Goal: Transaction & Acquisition: Book appointment/travel/reservation

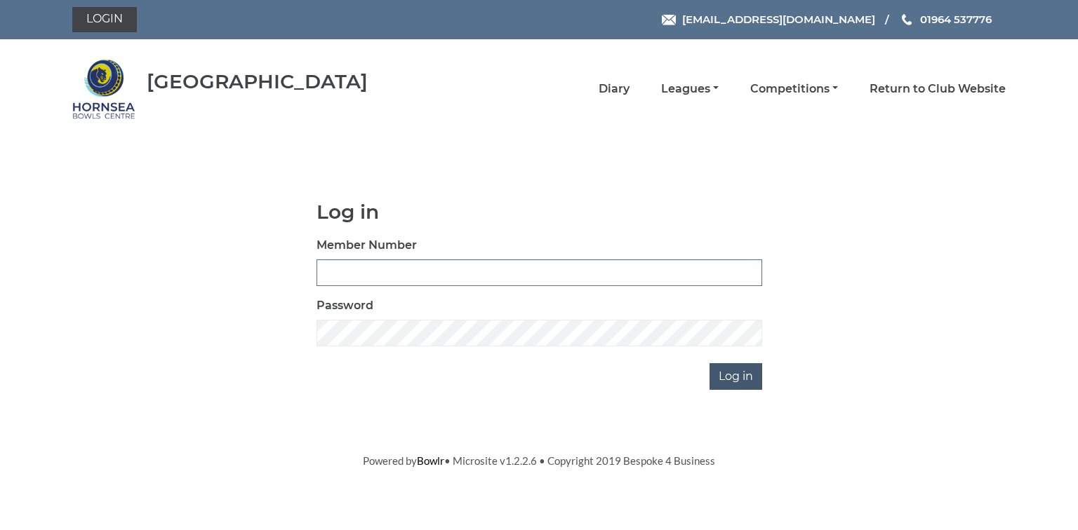
type input "0580"
click at [731, 374] on input "Log in" at bounding box center [735, 376] width 53 height 27
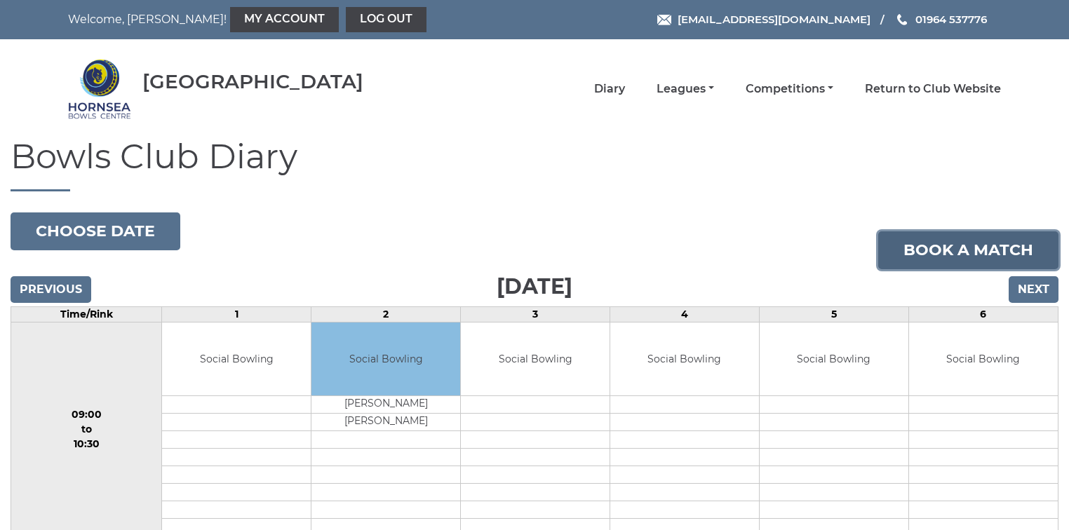
click at [960, 253] on link "Book a match" at bounding box center [969, 251] width 180 height 38
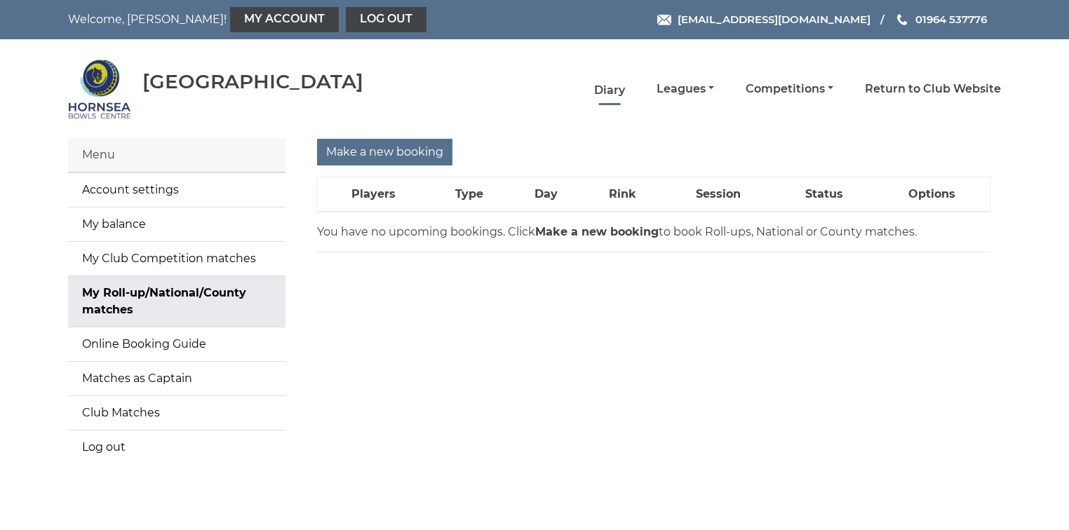
click at [606, 89] on link "Diary" at bounding box center [609, 90] width 31 height 15
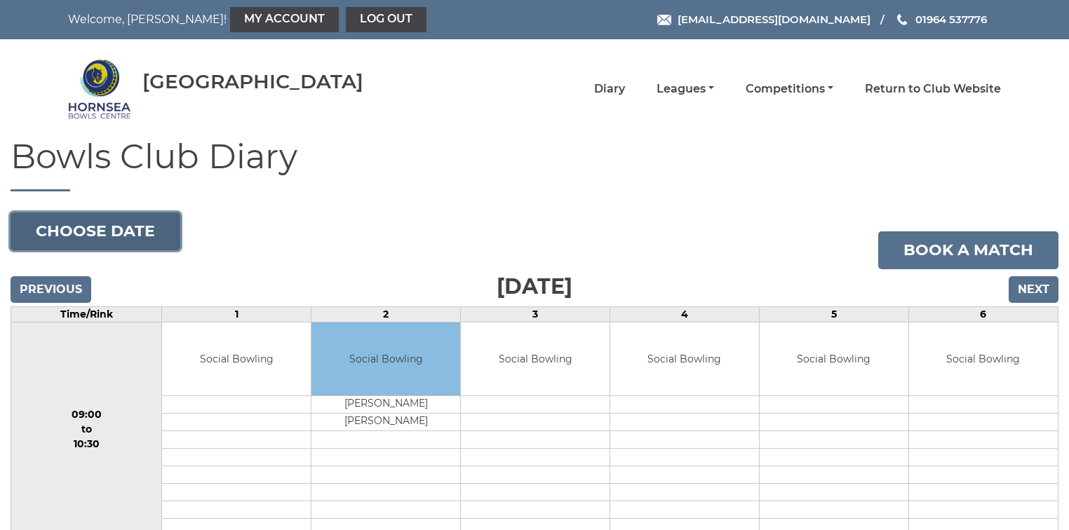
click at [107, 232] on button "Choose date" at bounding box center [96, 232] width 170 height 38
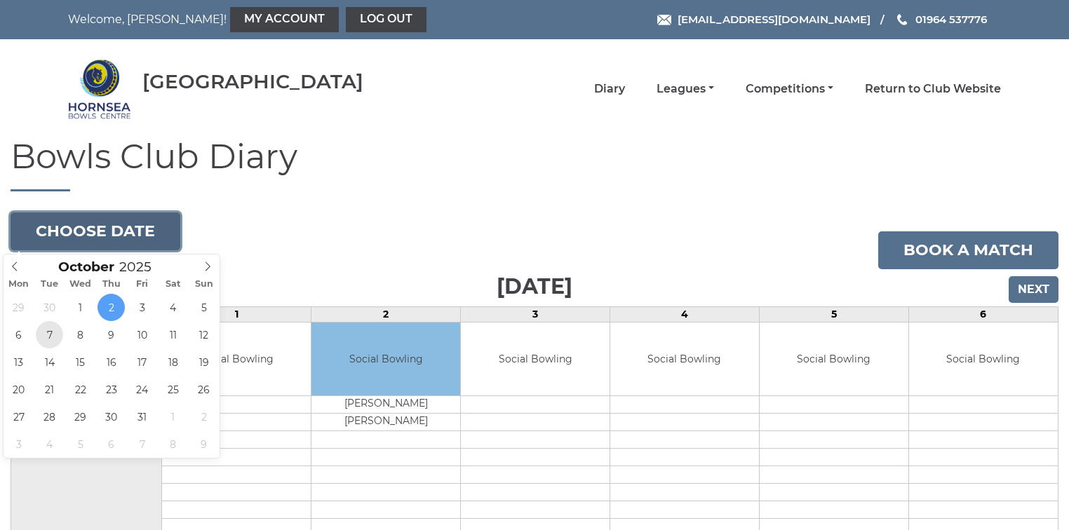
type input "2025-10-07"
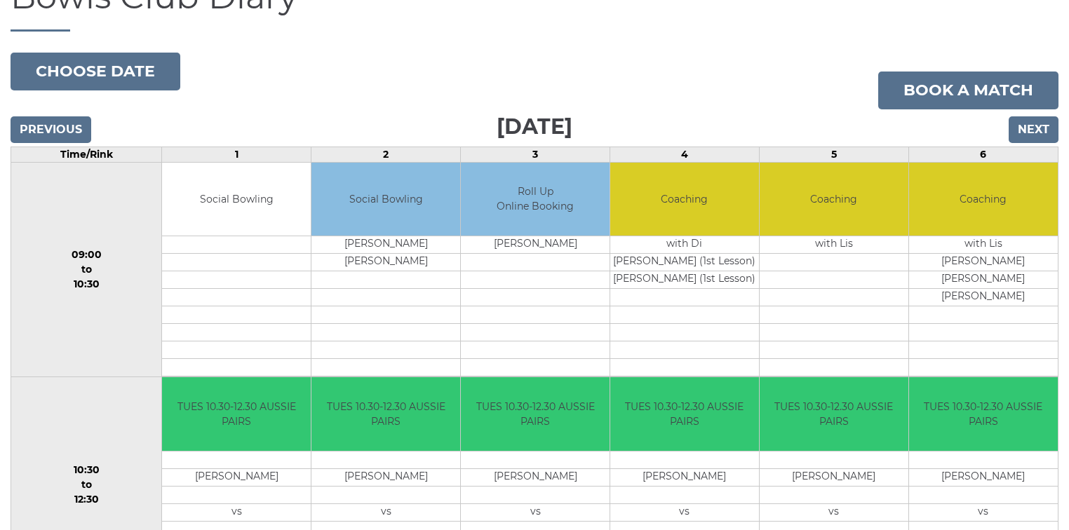
scroll to position [112, 0]
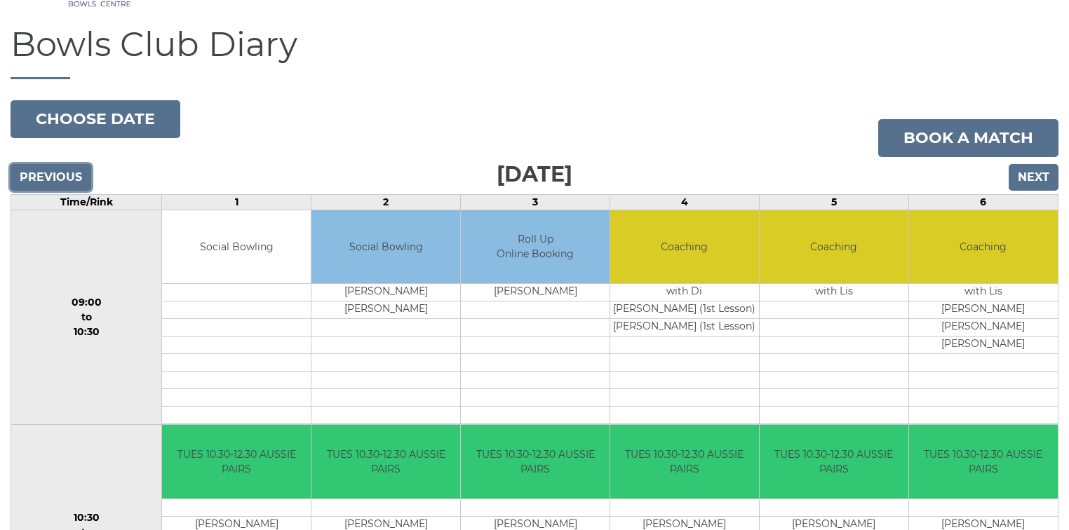
click at [60, 175] on input "Previous" at bounding box center [51, 177] width 81 height 27
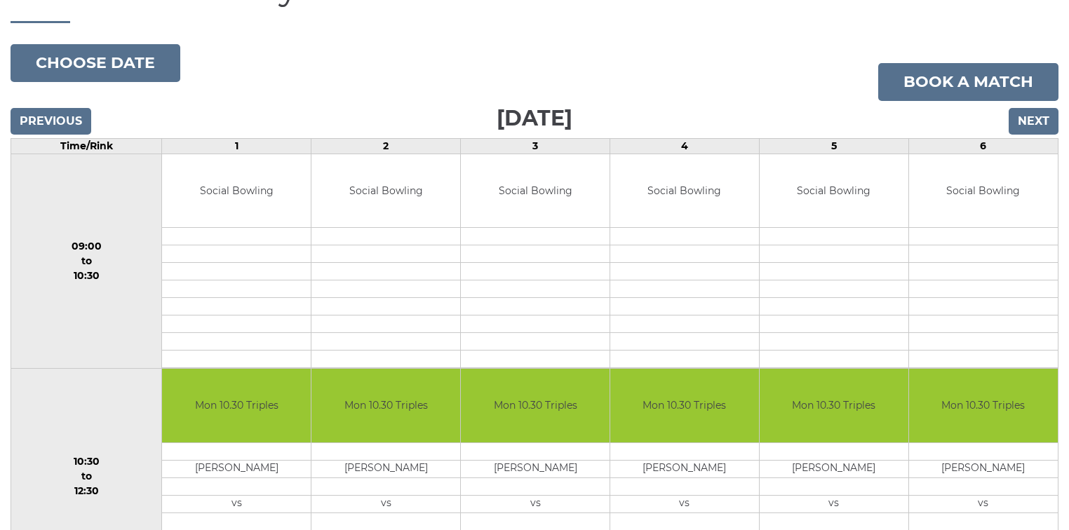
scroll to position [225, 0]
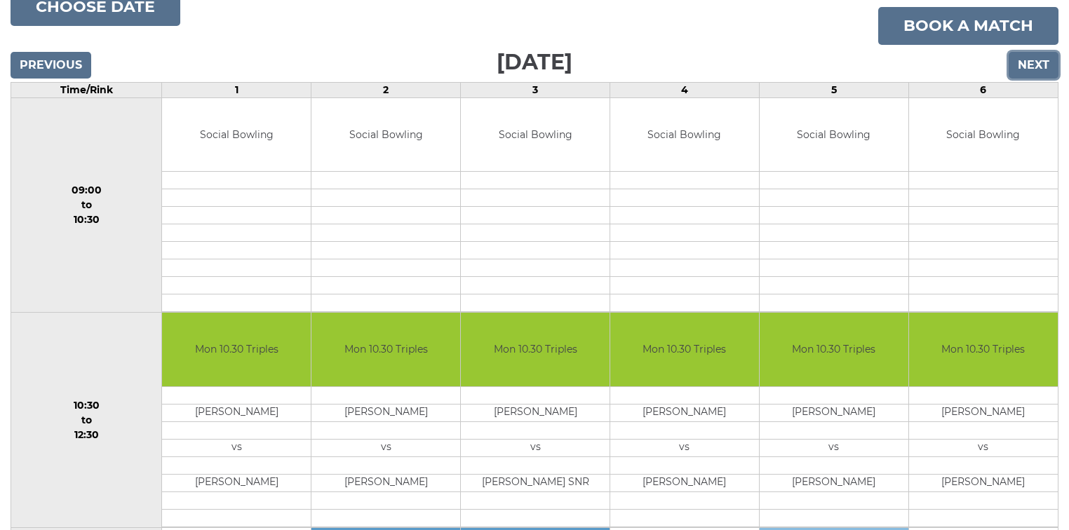
click at [1036, 65] on input "Next" at bounding box center [1034, 65] width 50 height 27
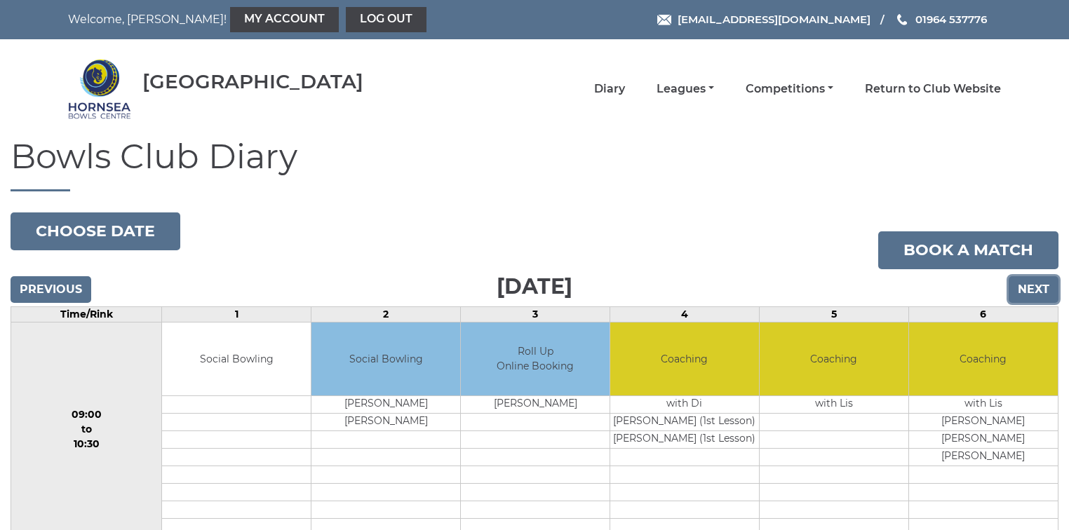
click at [1033, 283] on input "Next" at bounding box center [1034, 289] width 50 height 27
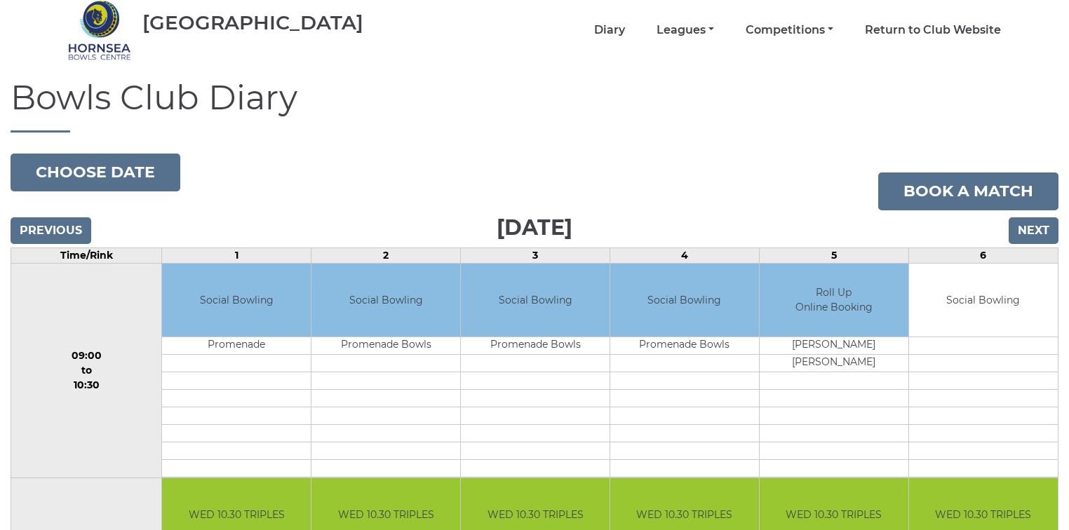
scroll to position [56, 0]
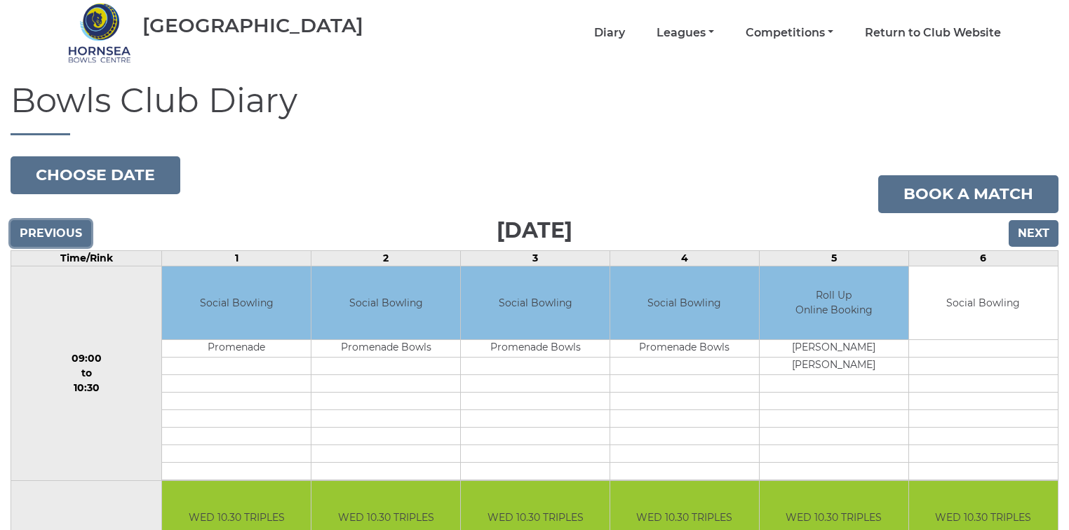
click at [48, 233] on input "Previous" at bounding box center [51, 233] width 81 height 27
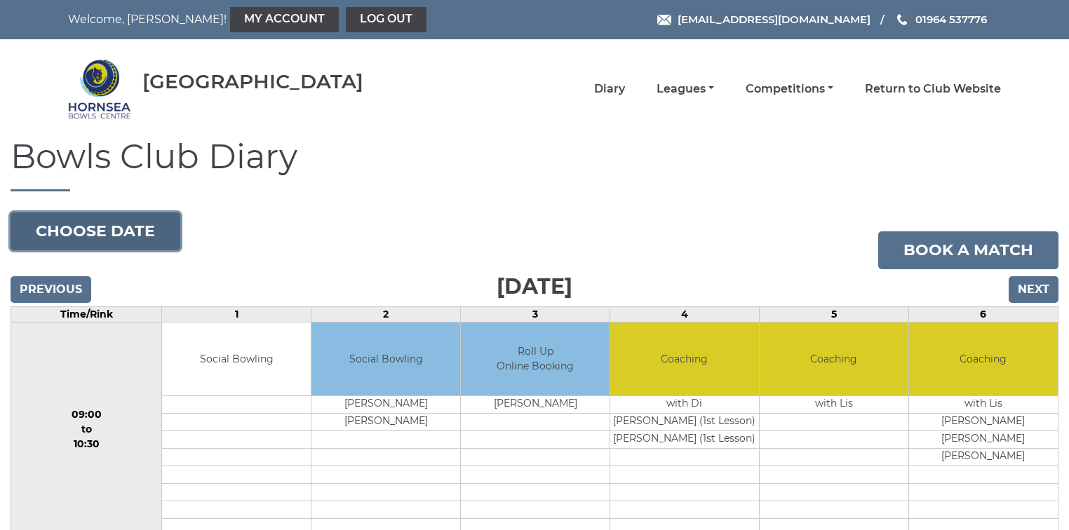
drag, startPoint x: 0, startPoint y: 0, endPoint x: 48, endPoint y: 233, distance: 237.8
click at [48, 233] on button "Choose date" at bounding box center [96, 232] width 170 height 38
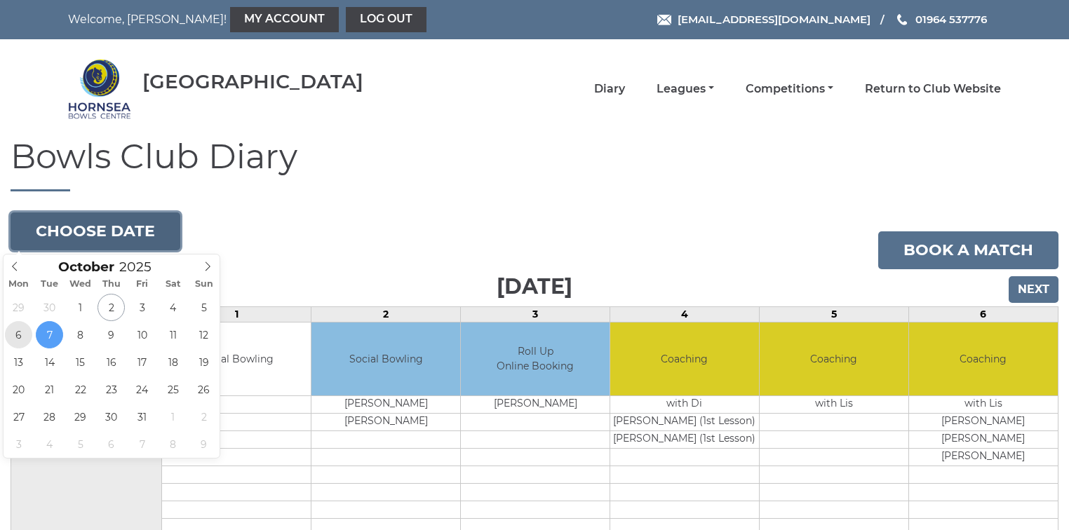
type input "2025-10-06"
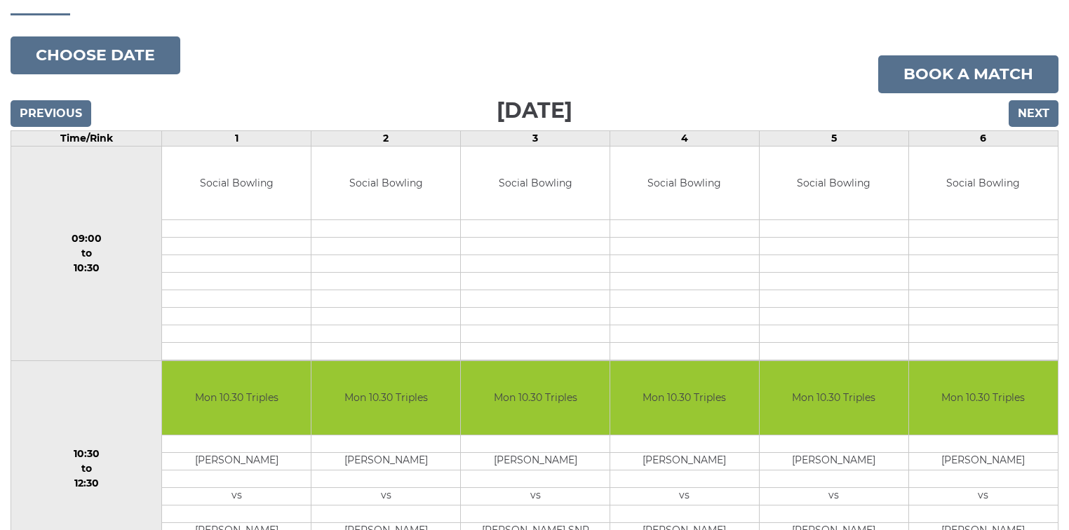
scroll to position [168, 0]
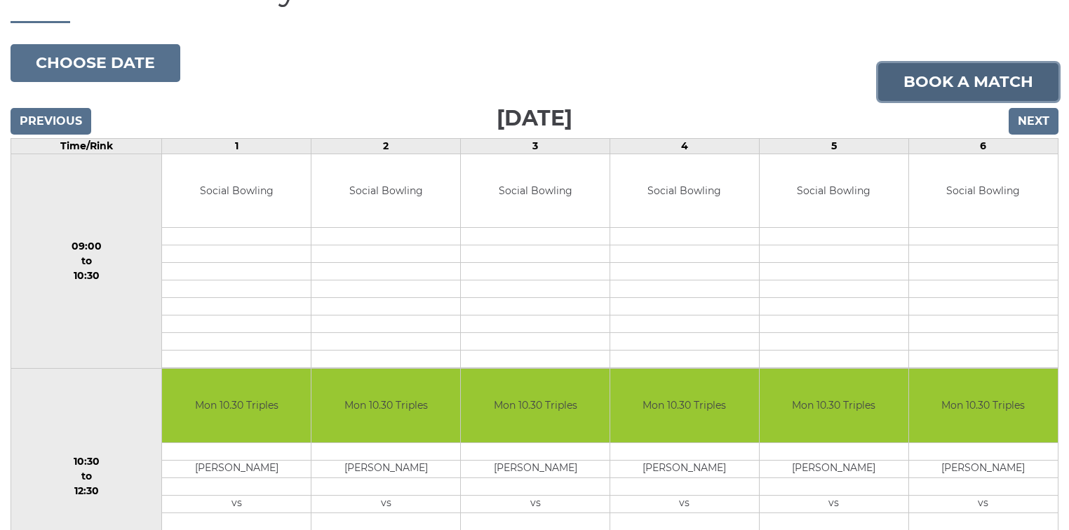
click at [940, 83] on link "Book a match" at bounding box center [969, 82] width 180 height 38
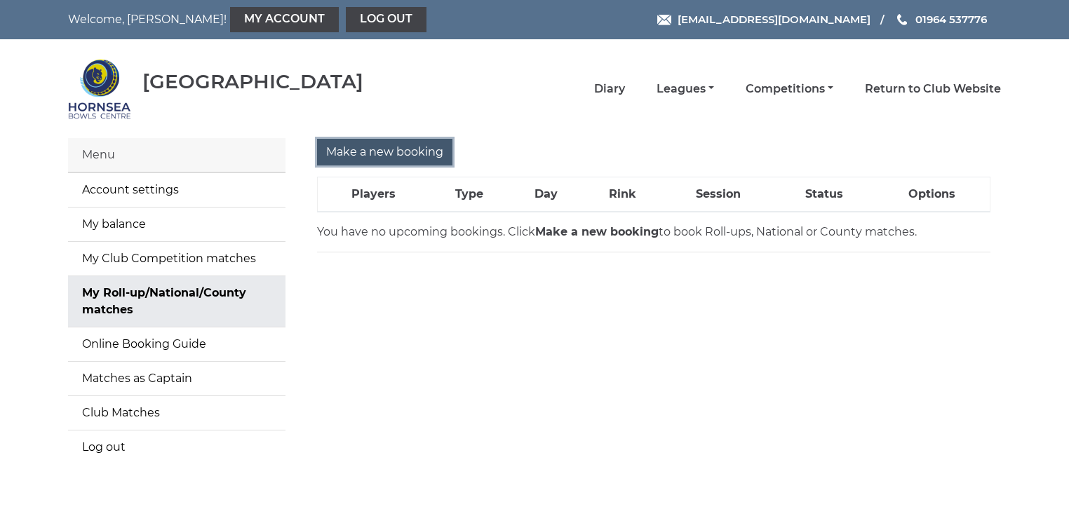
click at [399, 146] on input "Make a new booking" at bounding box center [384, 152] width 135 height 27
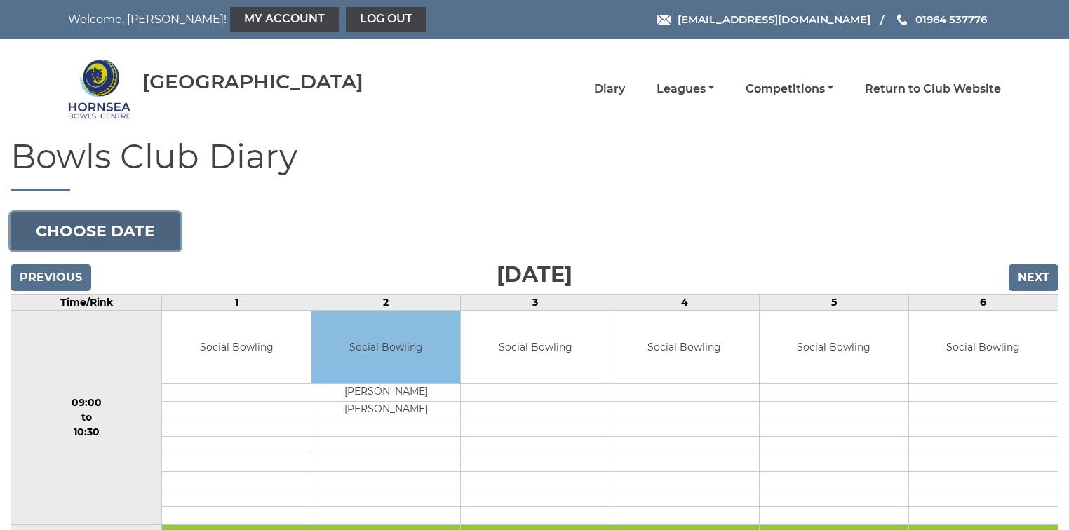
click at [123, 229] on button "Choose date" at bounding box center [96, 232] width 170 height 38
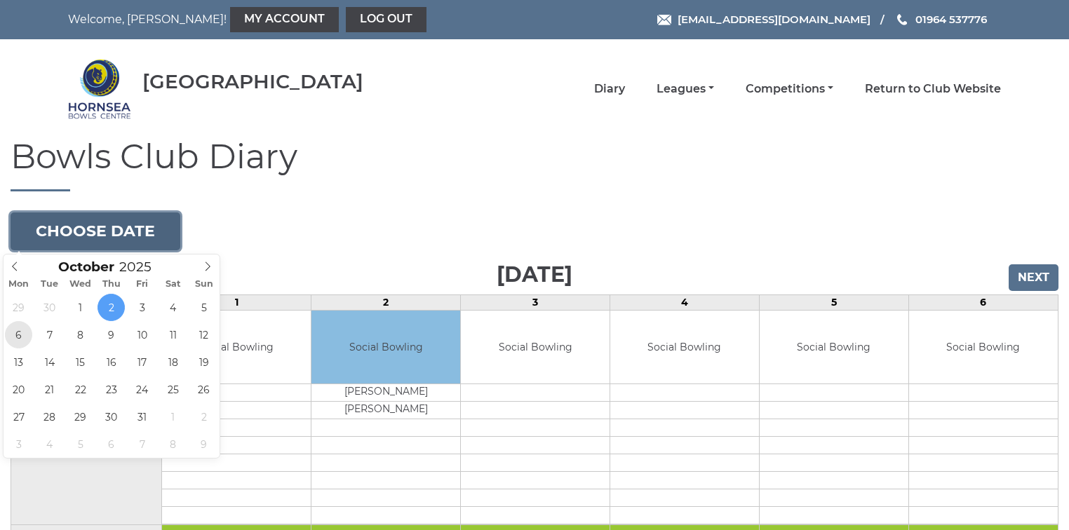
type input "[DATE]"
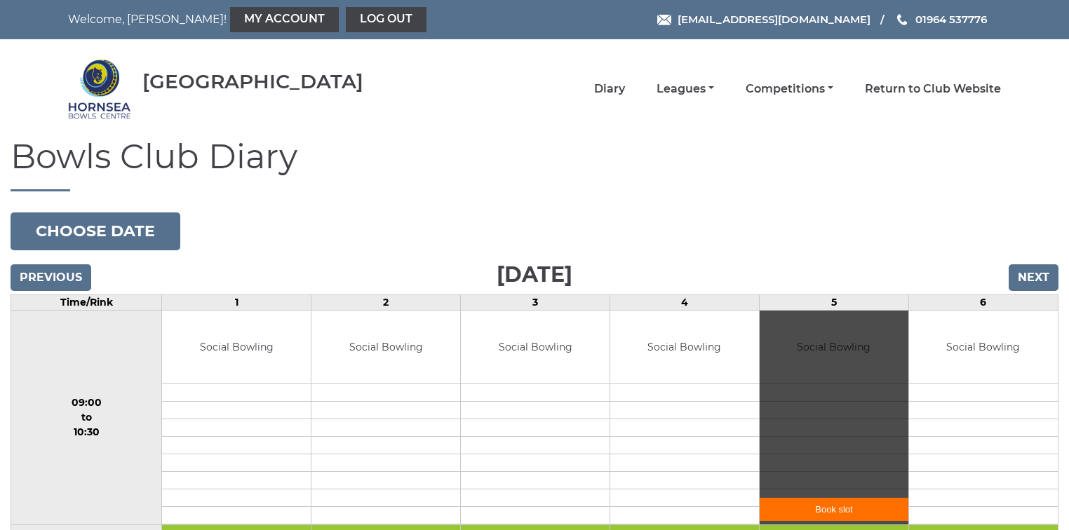
click at [842, 357] on div "Book slot" at bounding box center [834, 418] width 149 height 215
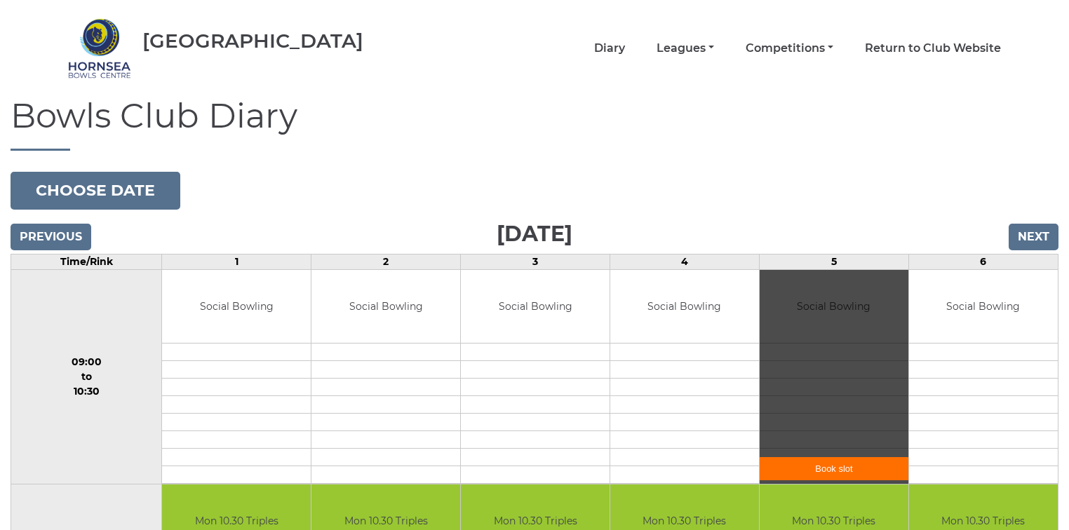
scroll to position [225, 0]
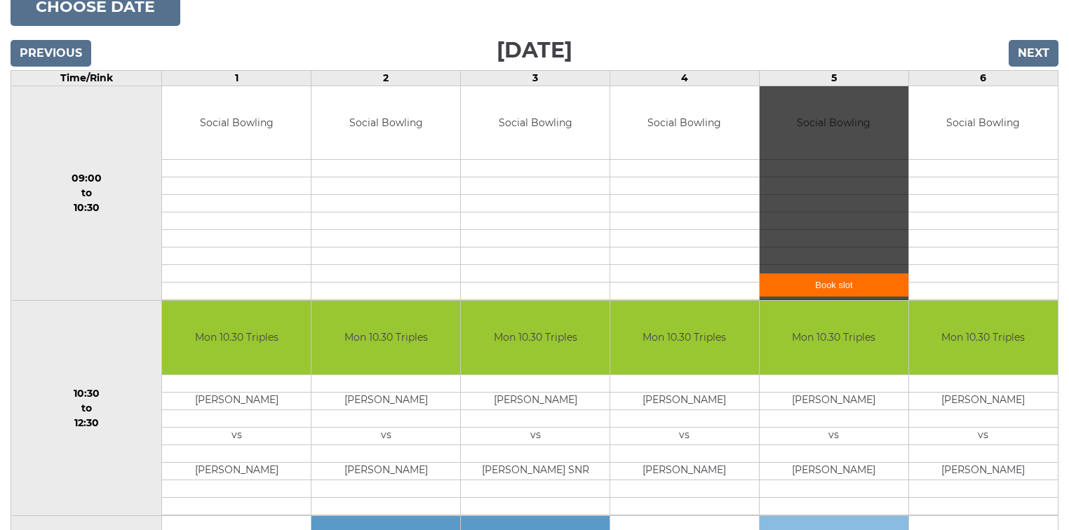
click at [109, 225] on td "09:00 to 10:30" at bounding box center [86, 193] width 151 height 215
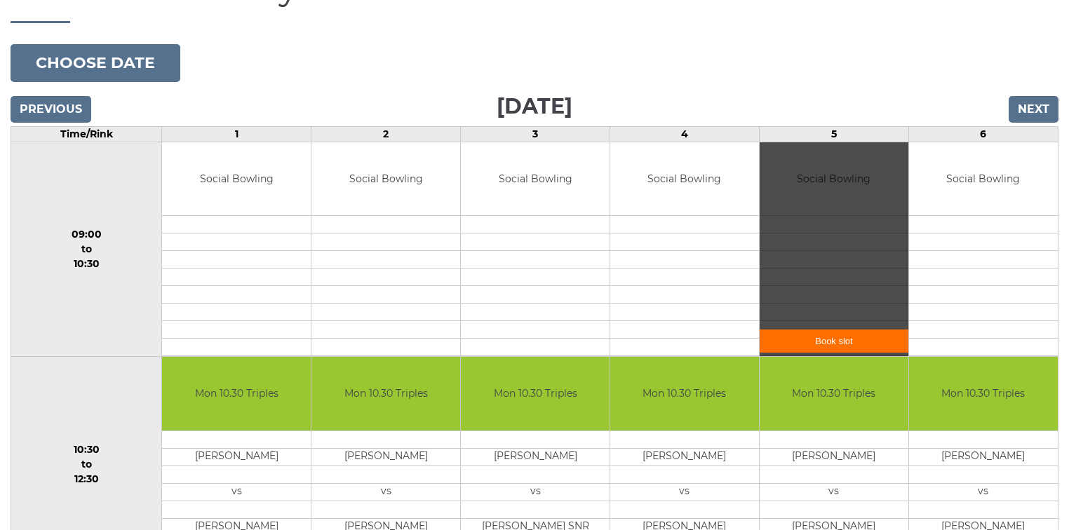
scroll to position [112, 0]
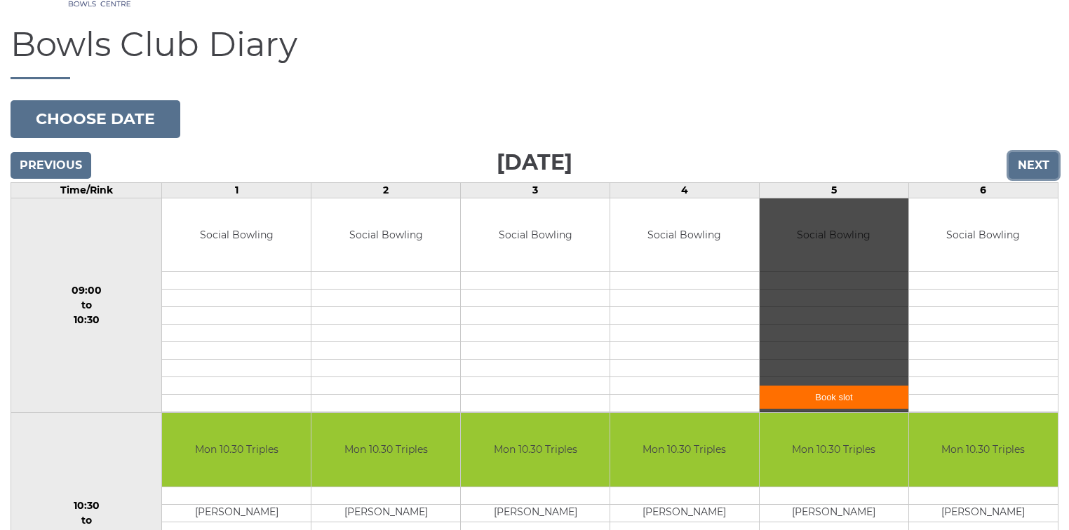
click at [1036, 167] on input "Next" at bounding box center [1034, 165] width 50 height 27
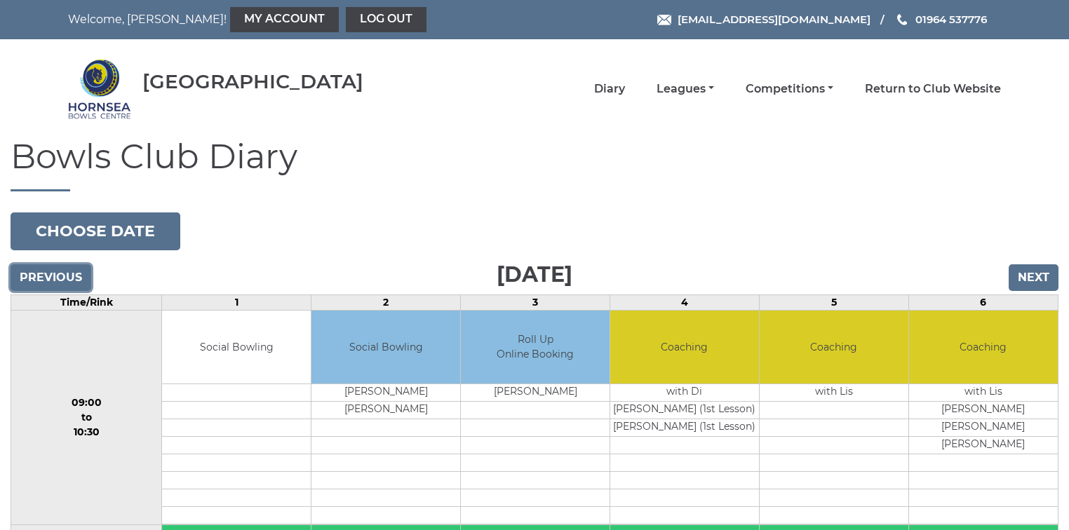
click at [53, 271] on input "Previous" at bounding box center [51, 278] width 81 height 27
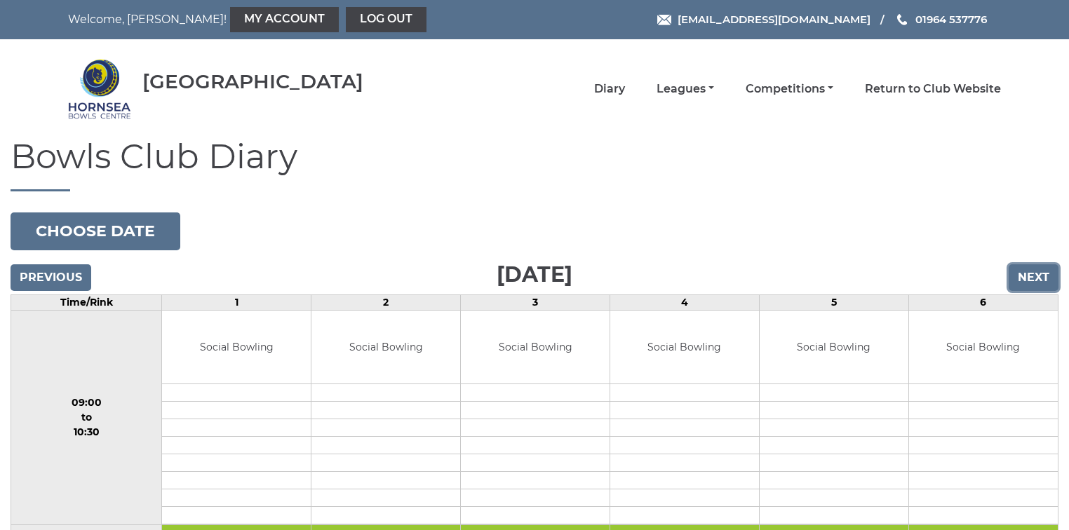
click at [1039, 277] on input "Next" at bounding box center [1034, 278] width 50 height 27
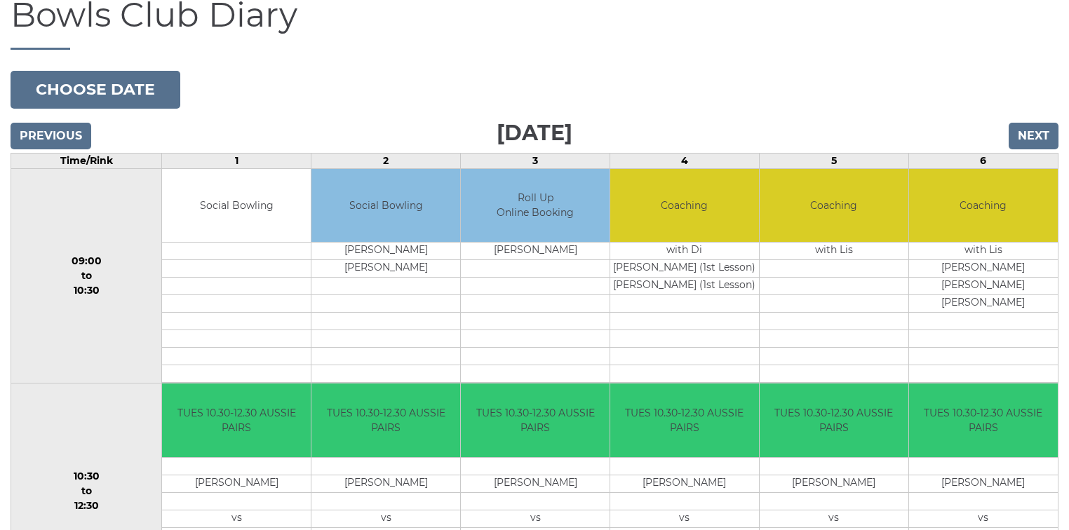
scroll to position [112, 0]
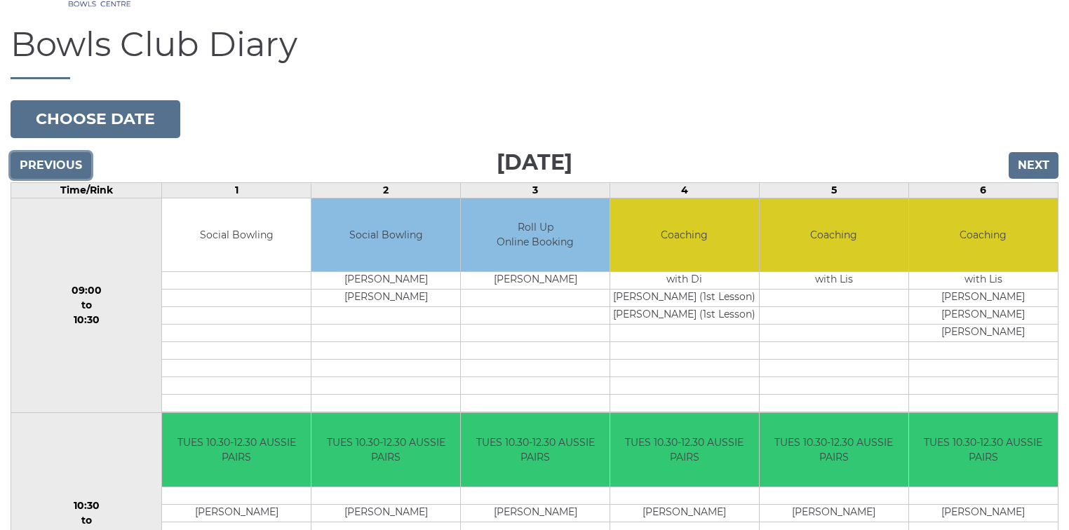
click at [42, 161] on input "Previous" at bounding box center [51, 165] width 81 height 27
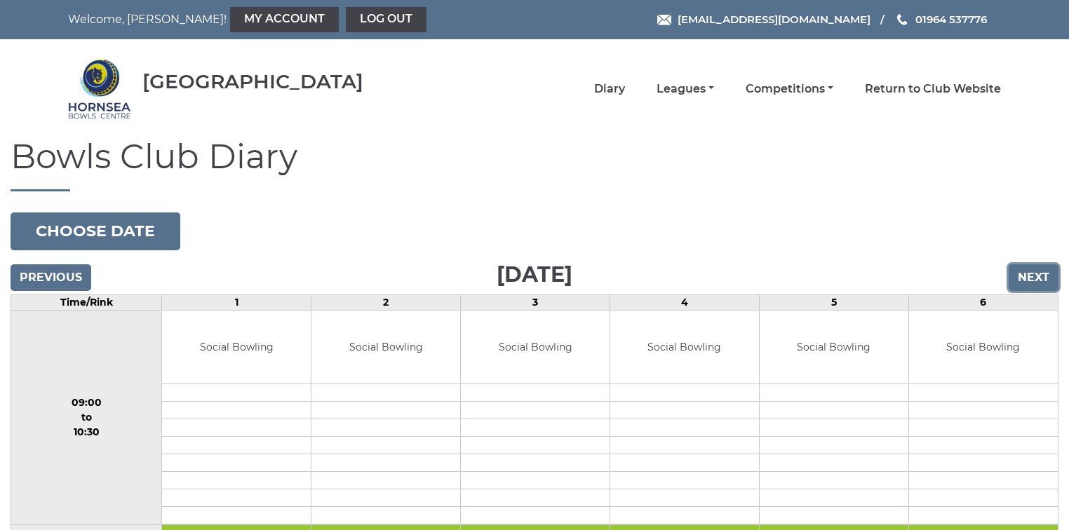
click at [1039, 281] on input "Next" at bounding box center [1034, 278] width 50 height 27
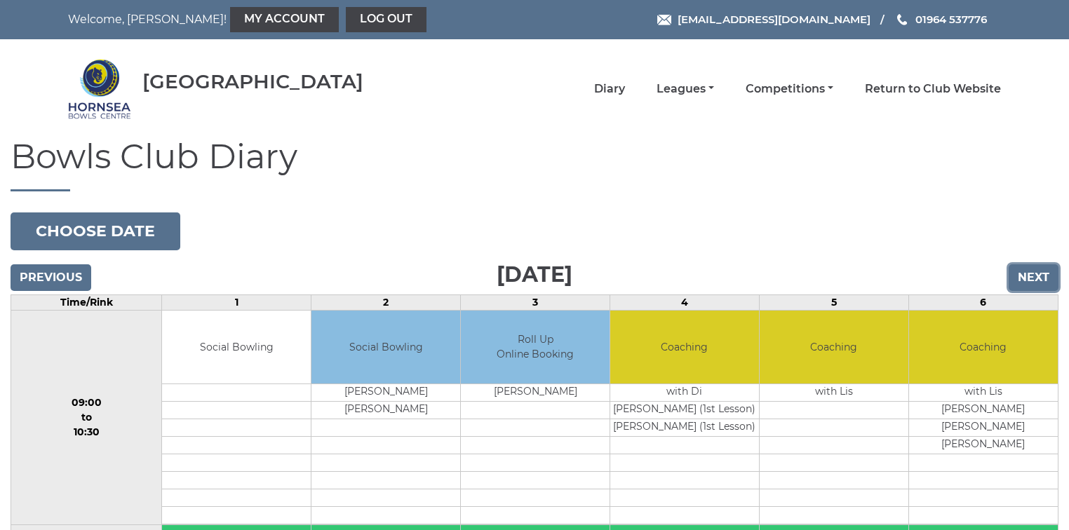
click at [1039, 281] on input "Next" at bounding box center [1034, 278] width 50 height 27
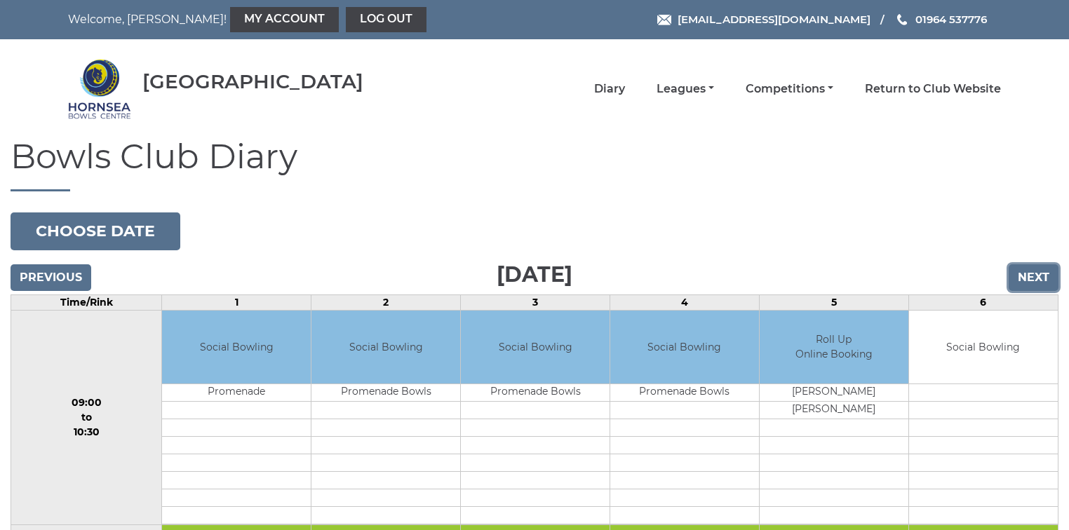
click at [1039, 281] on input "Next" at bounding box center [1034, 278] width 50 height 27
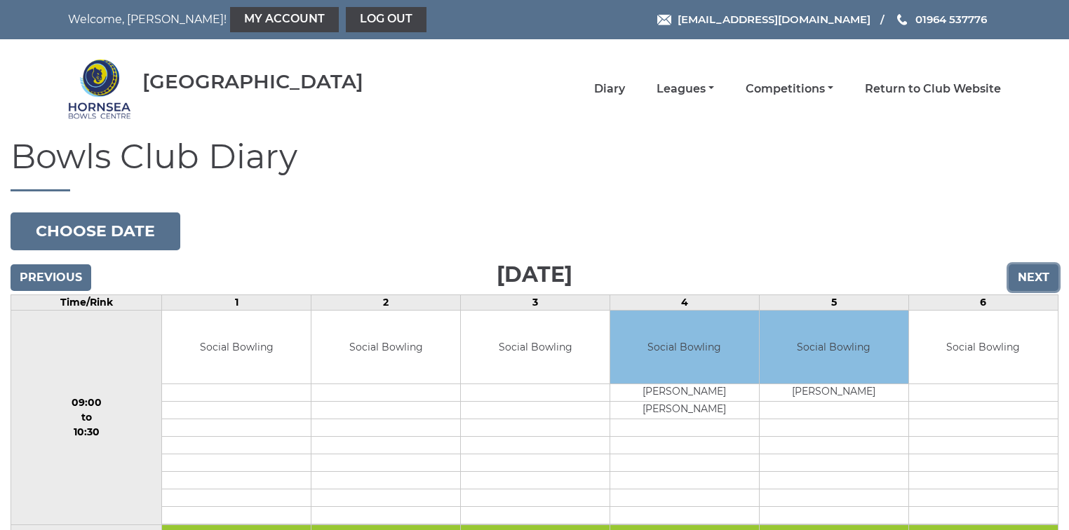
click at [1039, 281] on input "Next" at bounding box center [1034, 278] width 50 height 27
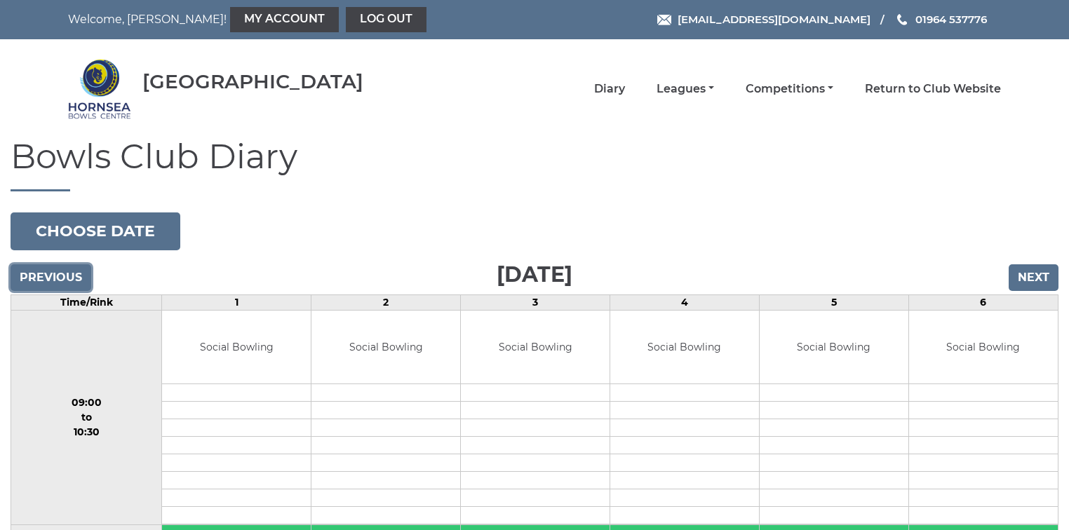
click at [60, 279] on input "Previous" at bounding box center [51, 278] width 81 height 27
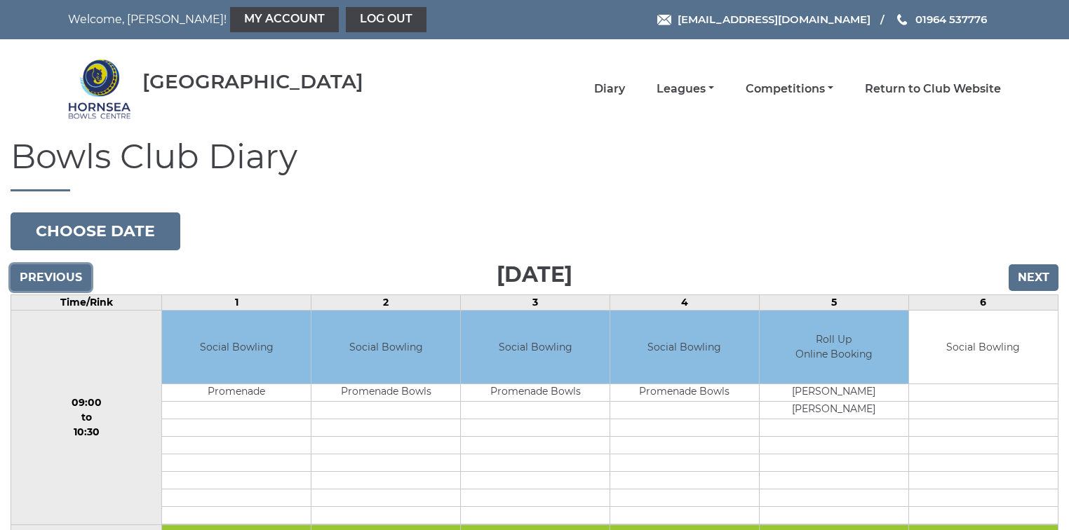
click at [60, 279] on input "Previous" at bounding box center [51, 278] width 81 height 27
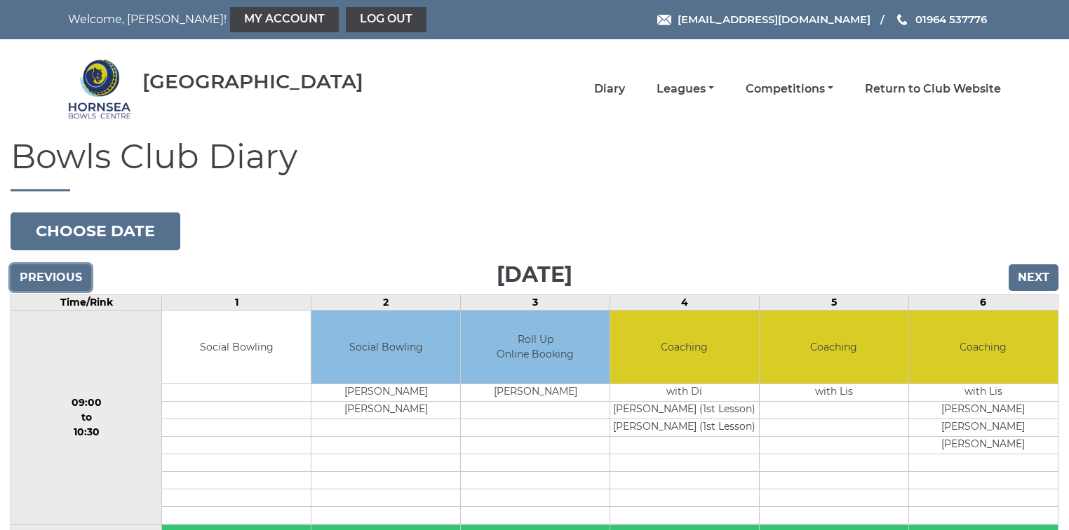
click at [60, 279] on input "Previous" at bounding box center [51, 278] width 81 height 27
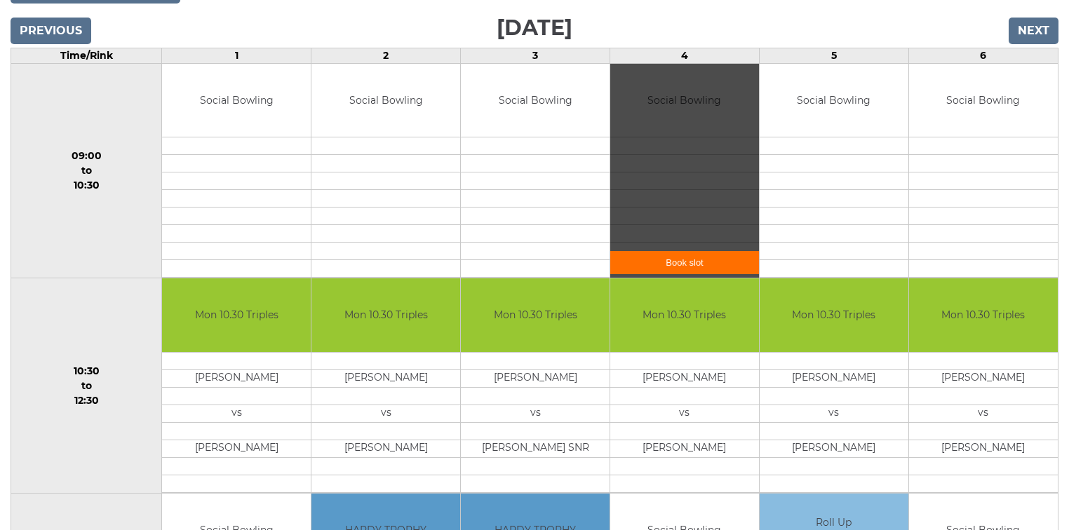
scroll to position [225, 0]
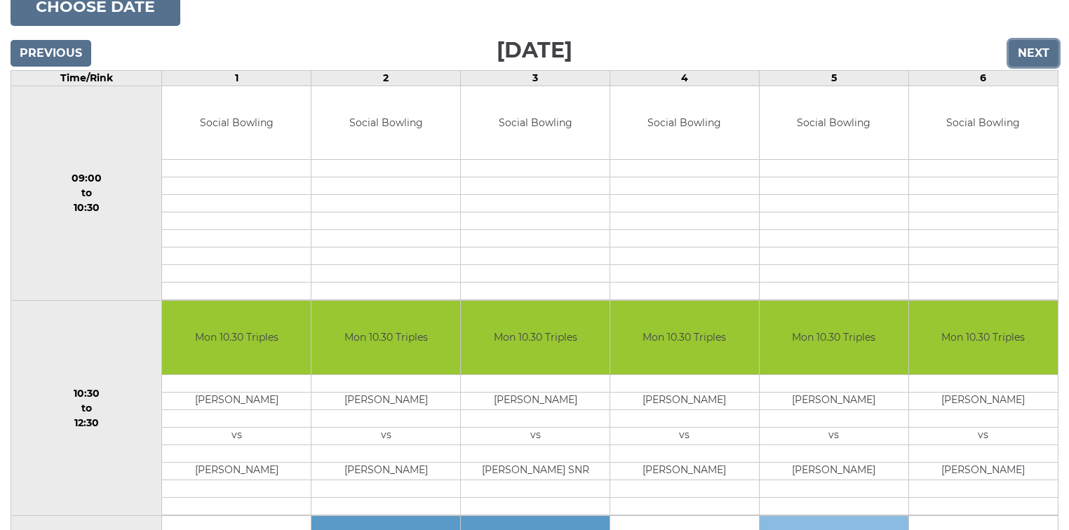
click at [1034, 51] on input "Next" at bounding box center [1034, 53] width 50 height 27
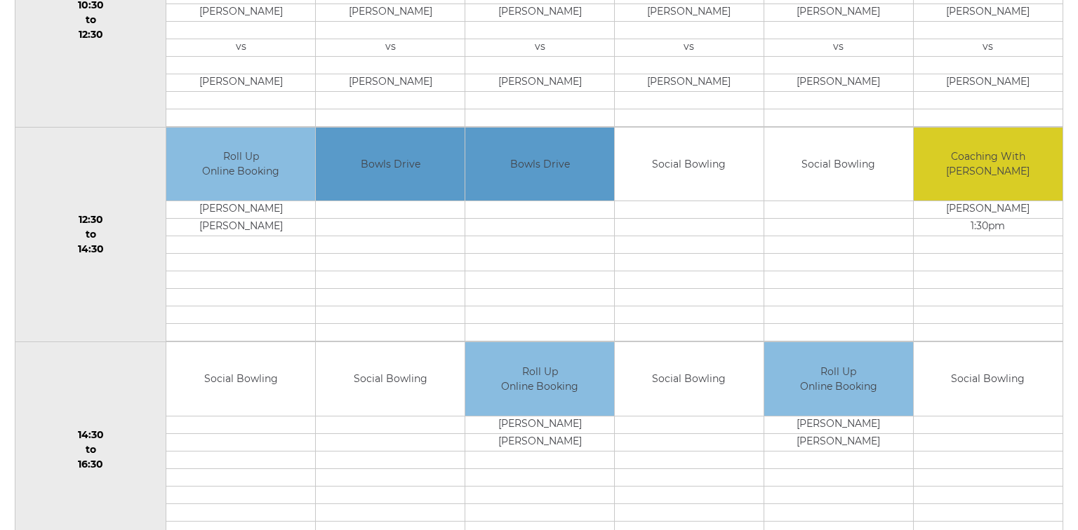
scroll to position [617, 0]
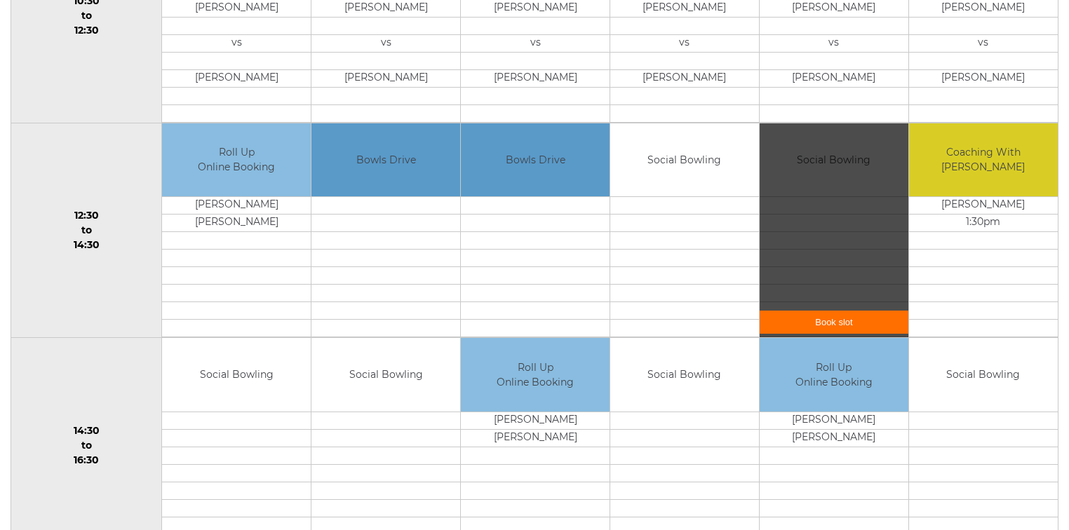
click at [832, 189] on div "Book slot" at bounding box center [834, 230] width 149 height 215
click at [831, 321] on link "Book slot" at bounding box center [834, 322] width 149 height 23
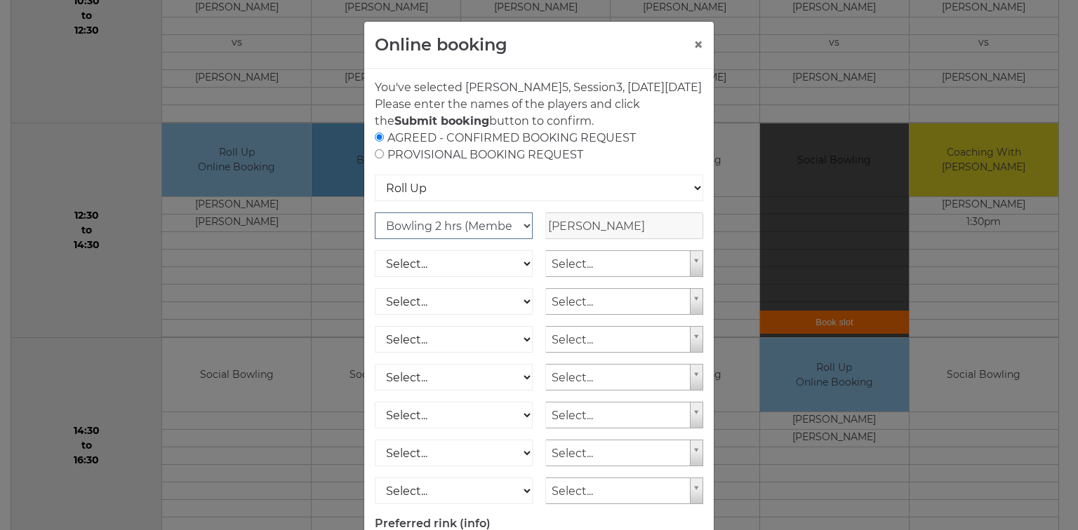
click at [519, 239] on select "Club Competition (Member) National (Member) Bowling 1.5 hrs (Member) Junior (Up…" at bounding box center [454, 226] width 158 height 27
select select "1_48"
click at [375, 229] on select "Club Competition (Member) National (Member) Bowling 1.5 hrs (Member) Junior (Up…" at bounding box center [454, 226] width 158 height 27
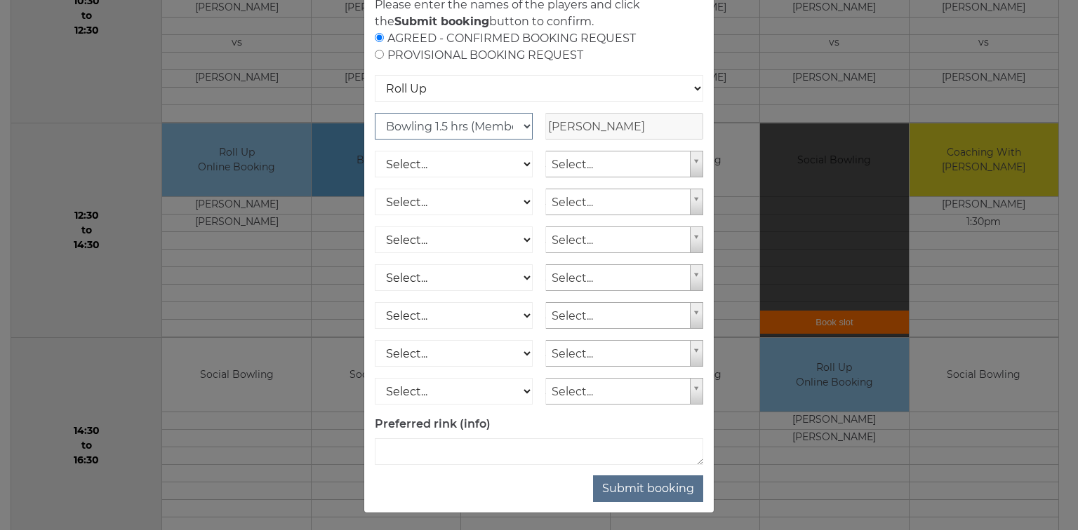
scroll to position [120, 0]
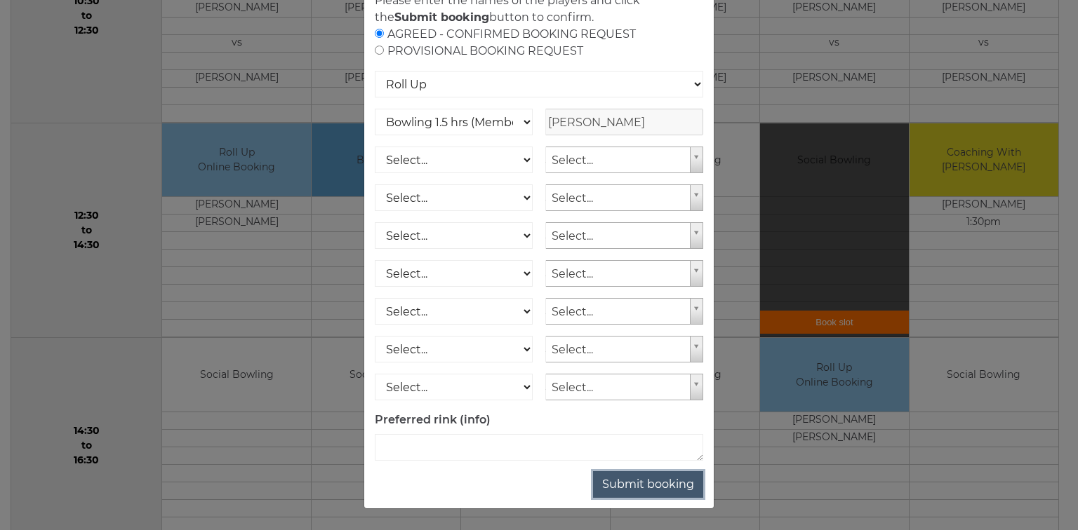
click at [641, 480] on button "Submit booking" at bounding box center [648, 485] width 110 height 27
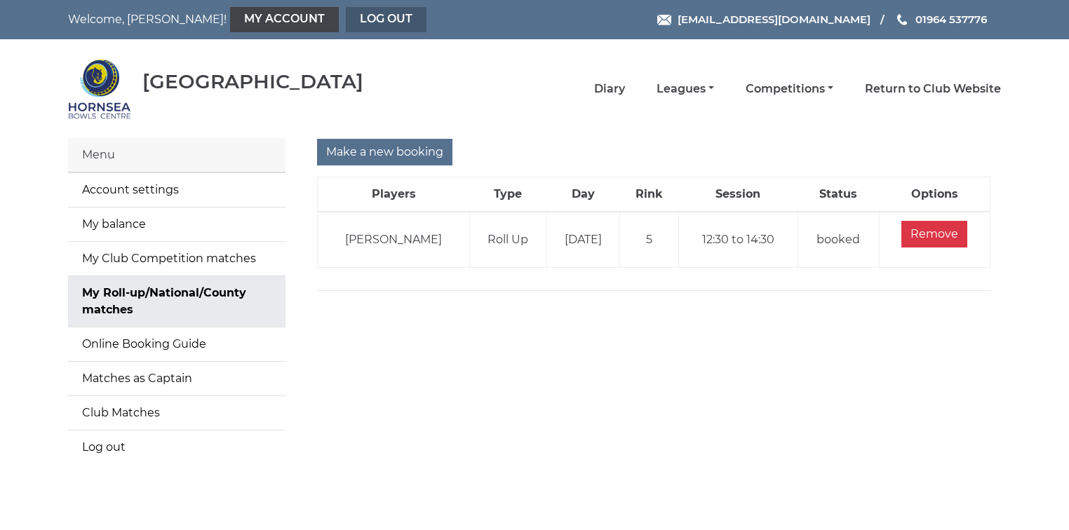
click at [346, 19] on link "Log out" at bounding box center [386, 19] width 81 height 25
